Goal: Information Seeking & Learning: Learn about a topic

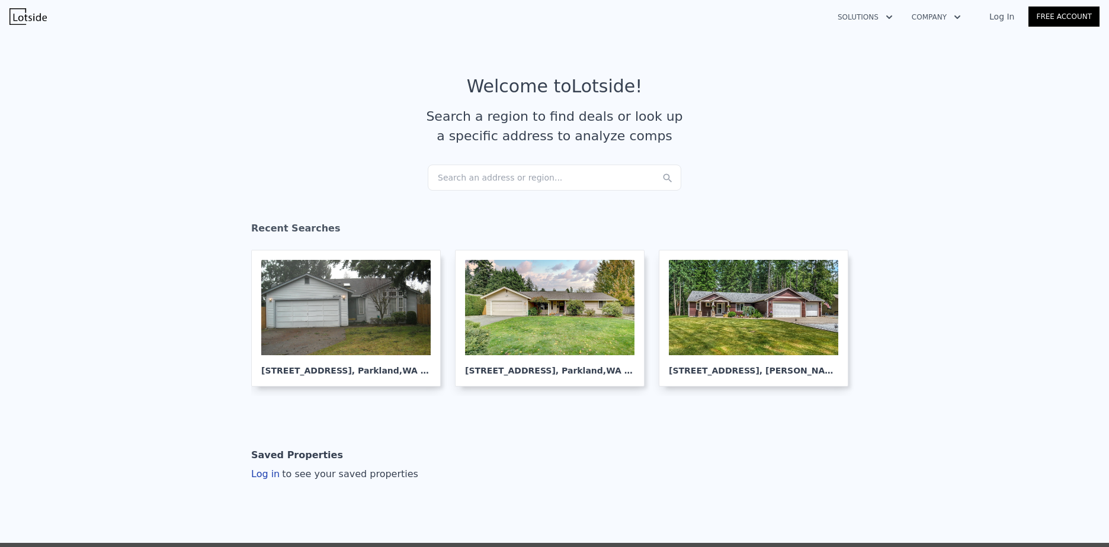
click at [502, 175] on div "Search an address or region..." at bounding box center [554, 178] width 253 height 26
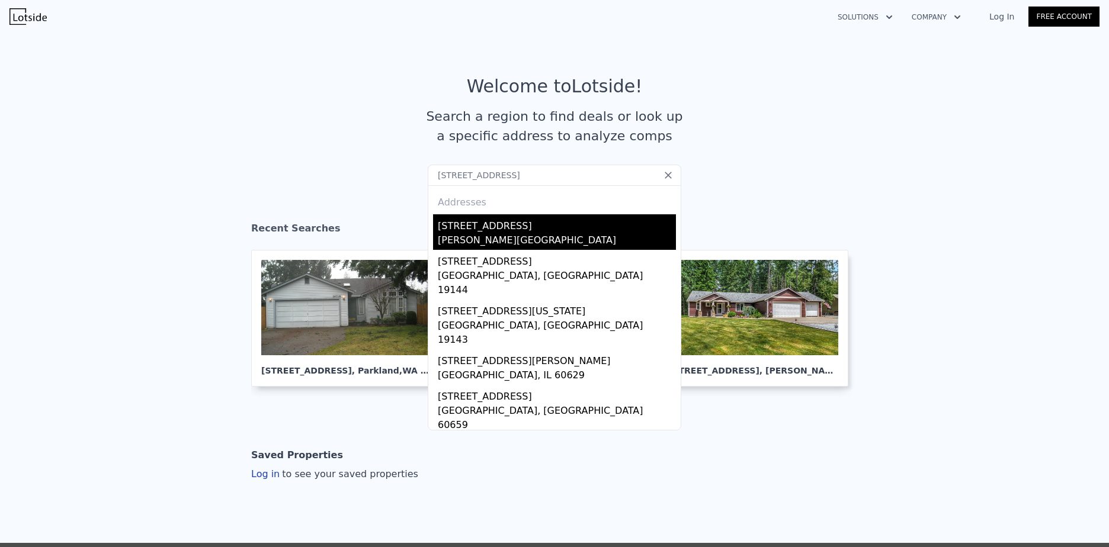
type input "[STREET_ADDRESS]"
click at [554, 228] on div "[STREET_ADDRESS]" at bounding box center [557, 223] width 238 height 19
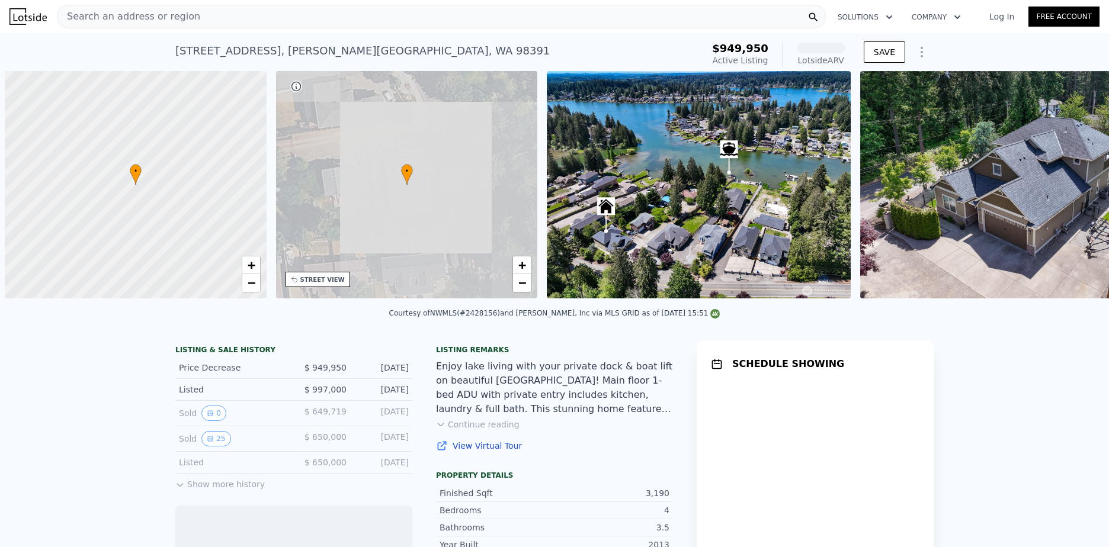
scroll to position [0, 5]
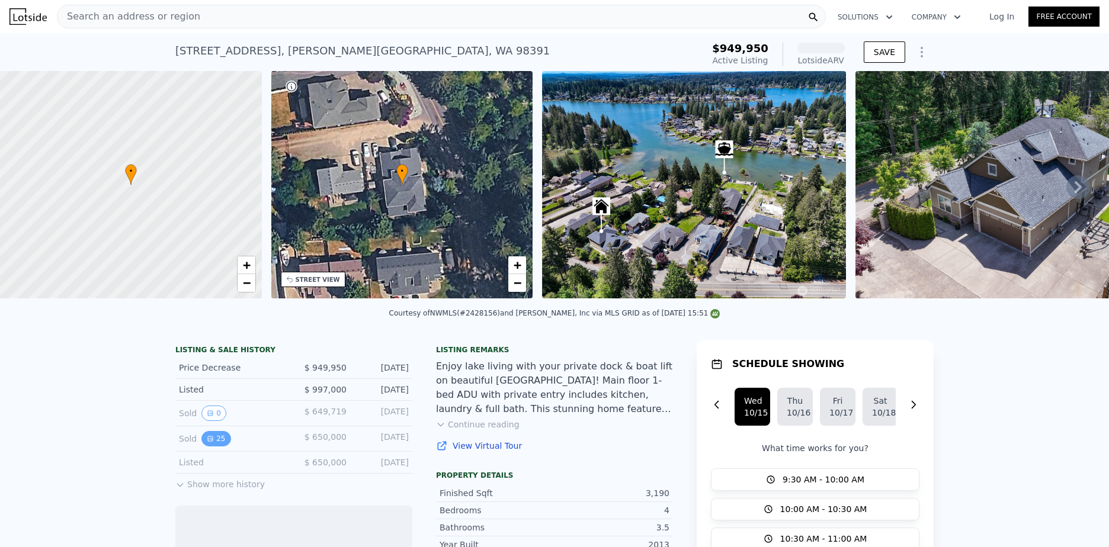
click at [208, 442] on icon "View historical data" at bounding box center [210, 438] width 7 height 7
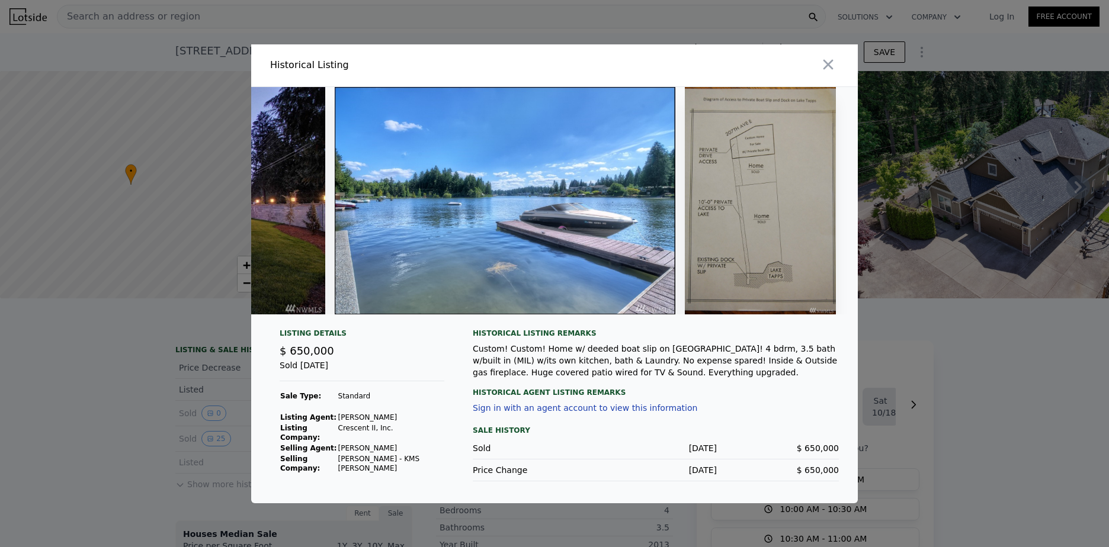
scroll to position [0, 7726]
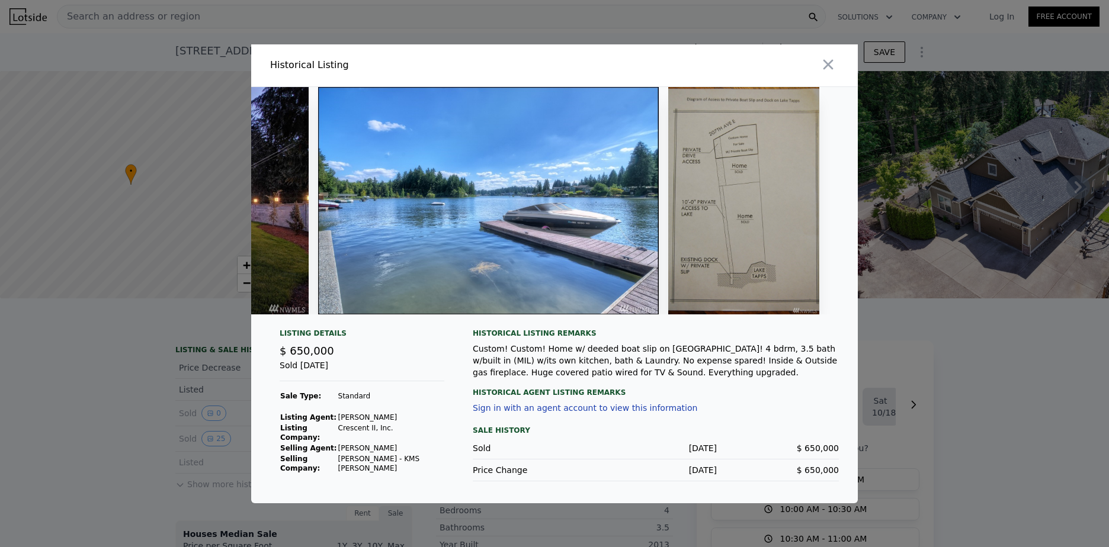
drag, startPoint x: 826, startPoint y: 59, endPoint x: 814, endPoint y: 76, distance: 20.4
click at [826, 59] on icon "button" at bounding box center [828, 64] width 10 height 10
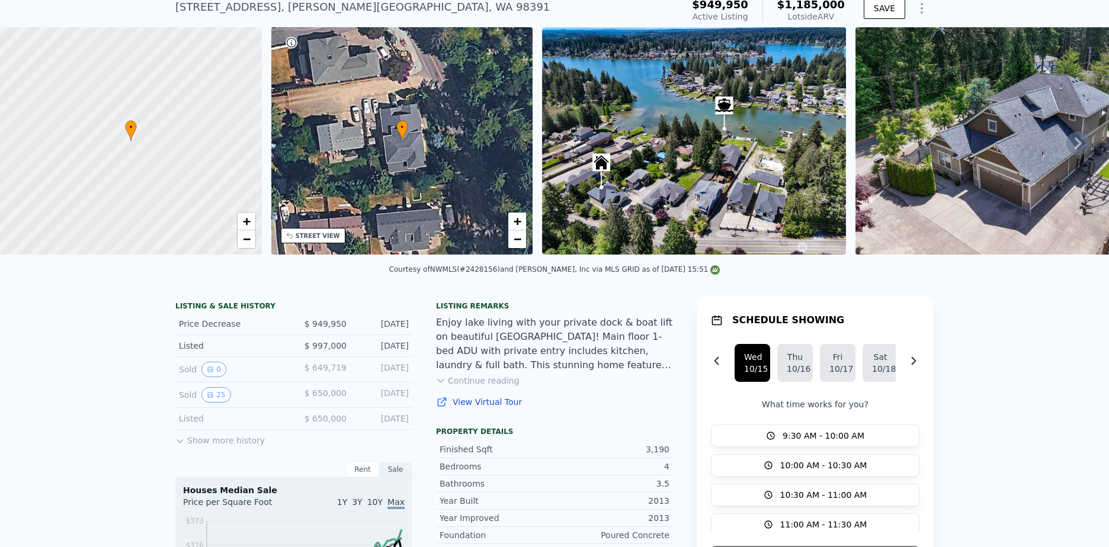
scroll to position [44, 0]
click at [445, 386] on button "Continue reading" at bounding box center [477, 380] width 83 height 12
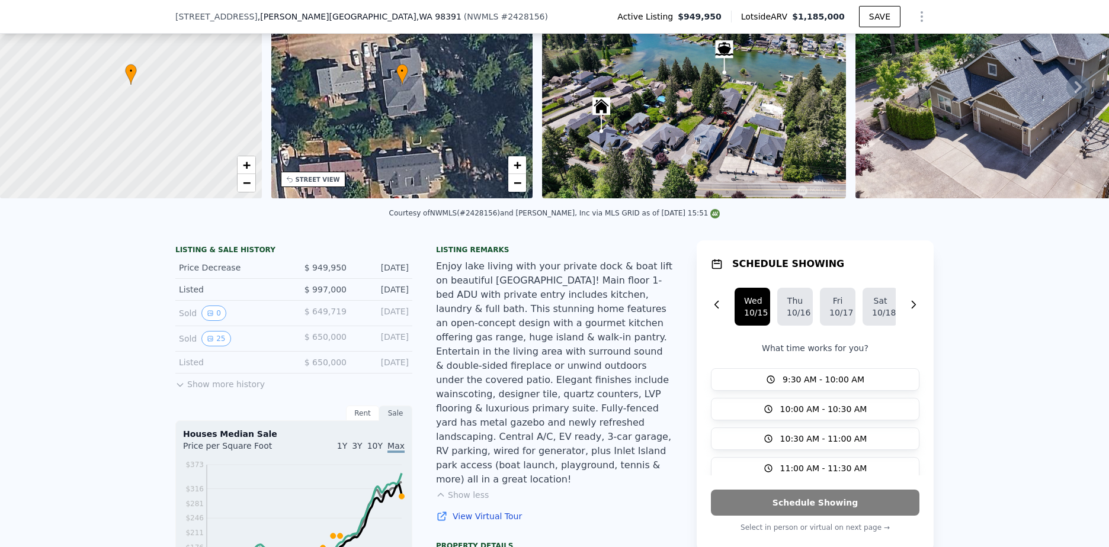
scroll to position [99, 0]
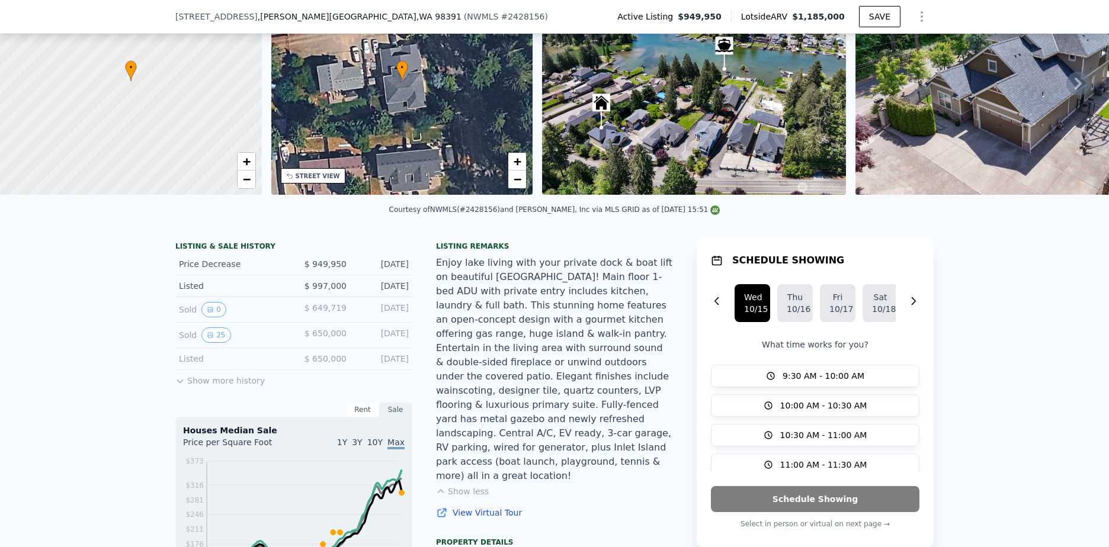
click at [195, 386] on button "Show more history" at bounding box center [219, 378] width 89 height 17
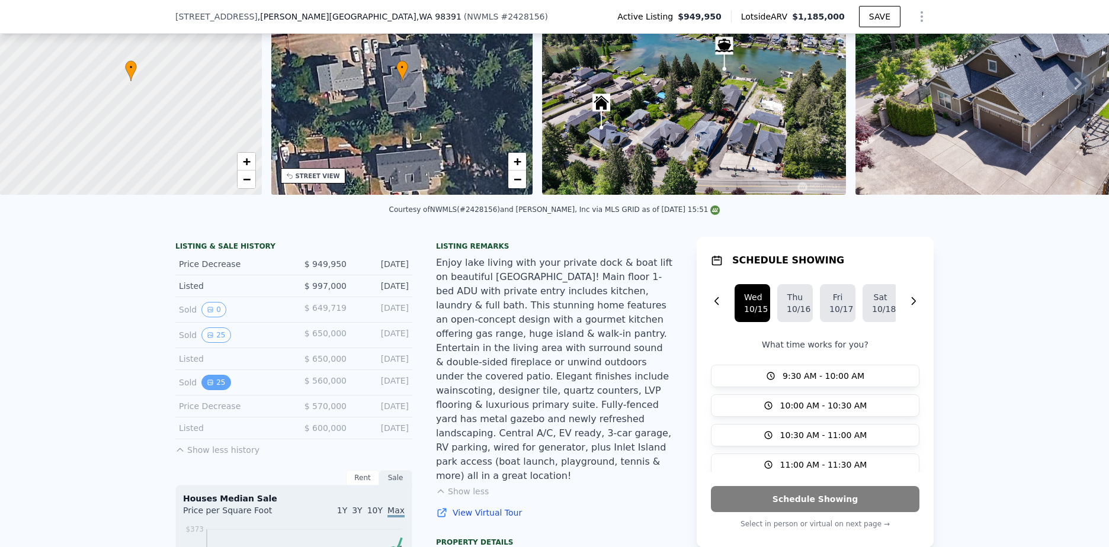
click at [208, 385] on icon "View historical data" at bounding box center [210, 382] width 5 height 5
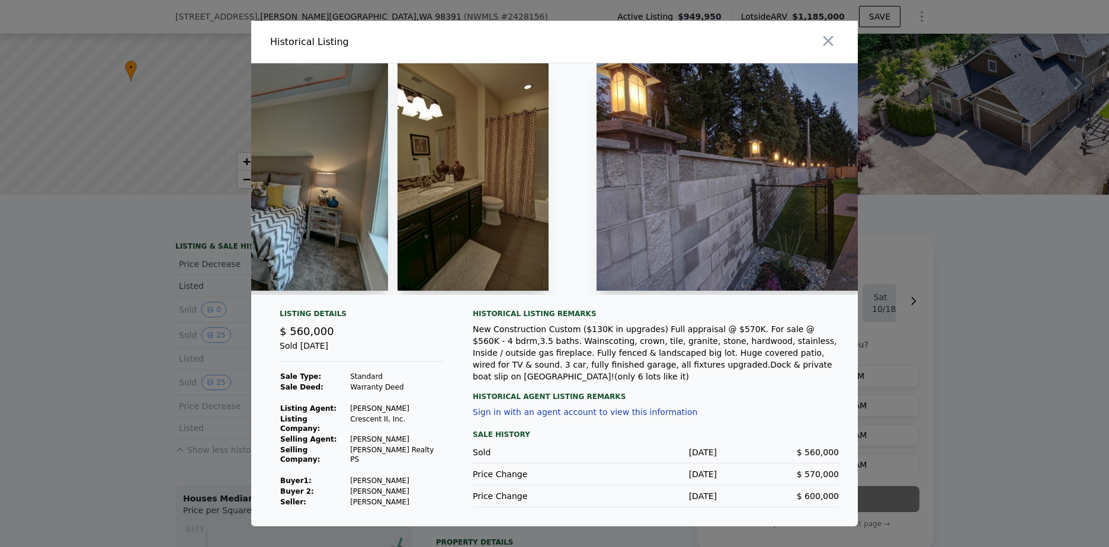
scroll to position [0, 6457]
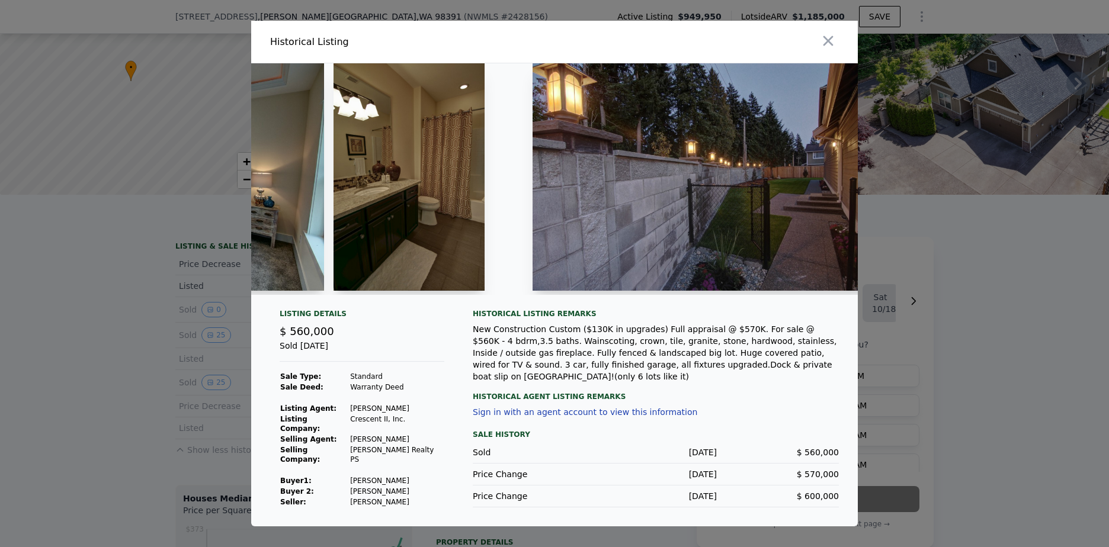
click at [823, 43] on icon "button" at bounding box center [828, 41] width 17 height 17
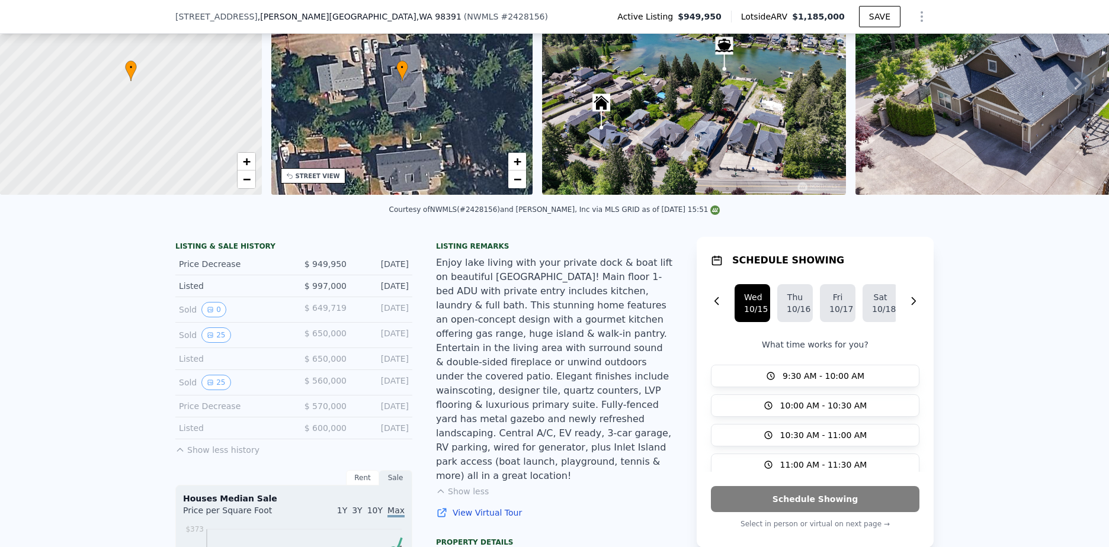
click at [233, 390] on div "Sold 25" at bounding box center [231, 382] width 105 height 15
click at [181, 388] on div "Sold 25" at bounding box center [231, 382] width 105 height 15
click at [211, 389] on button "25" at bounding box center [215, 382] width 29 height 15
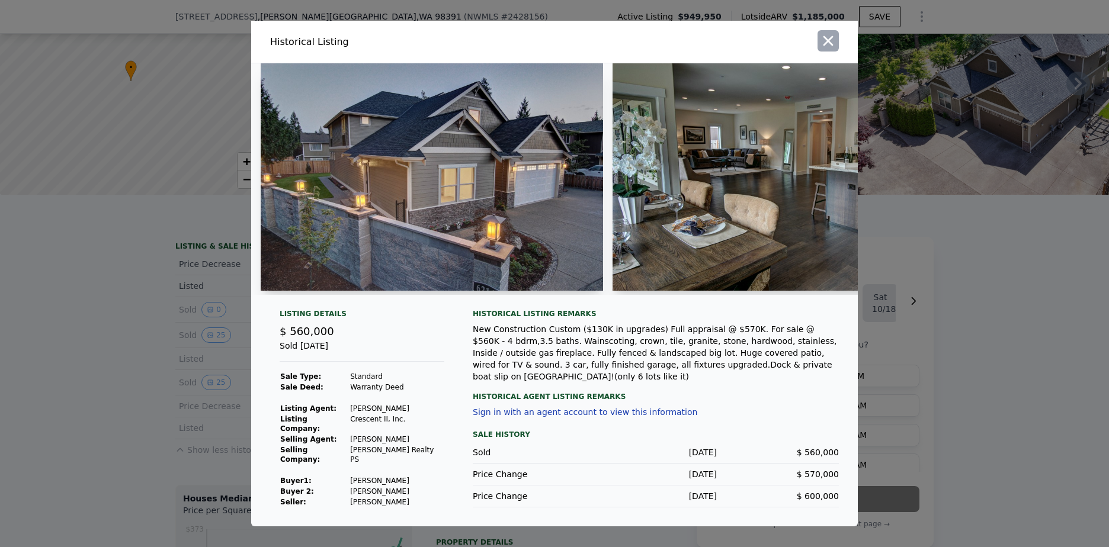
click at [825, 41] on icon "button" at bounding box center [828, 41] width 17 height 17
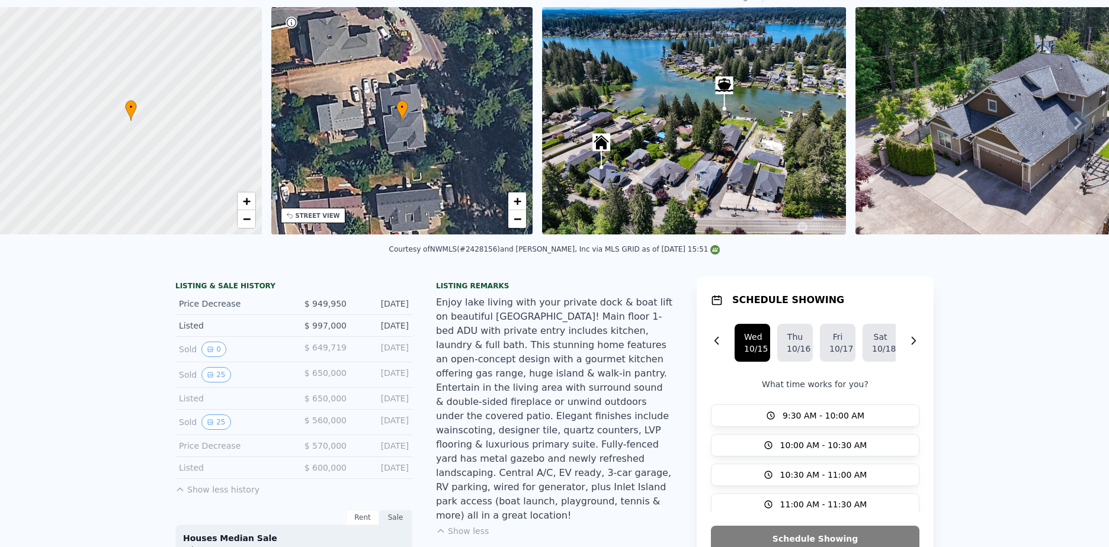
scroll to position [4, 0]
